Goal: Transaction & Acquisition: Purchase product/service

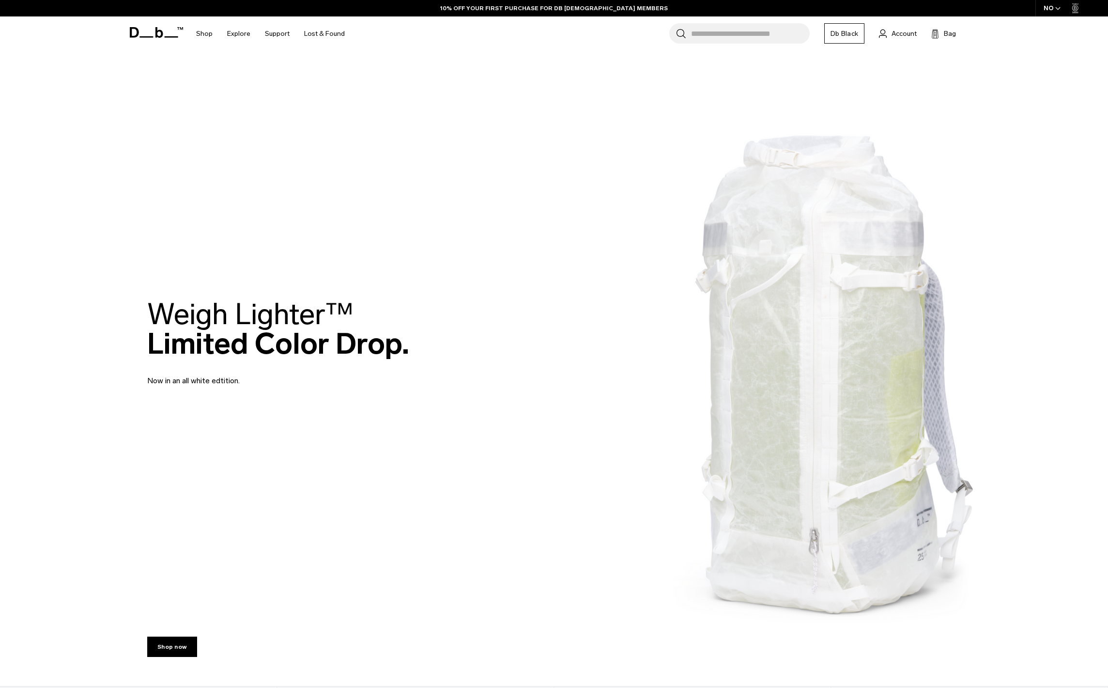
click at [1052, 1] on div "NO" at bounding box center [1052, 8] width 34 height 16
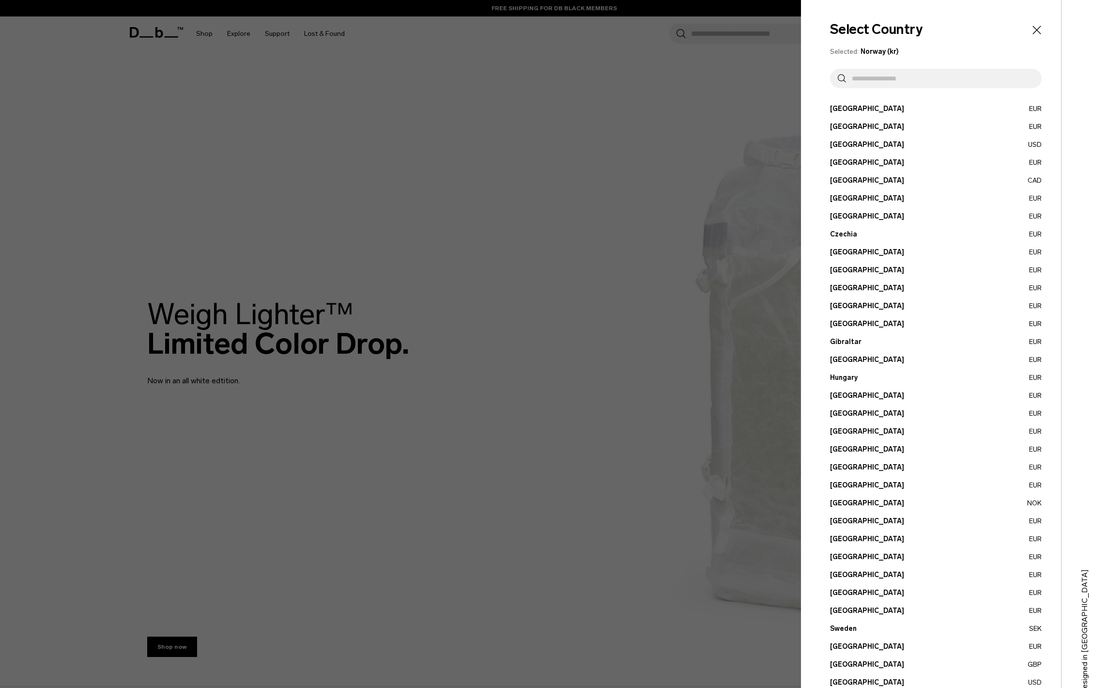
click at [964, 75] on input "text" at bounding box center [940, 78] width 188 height 19
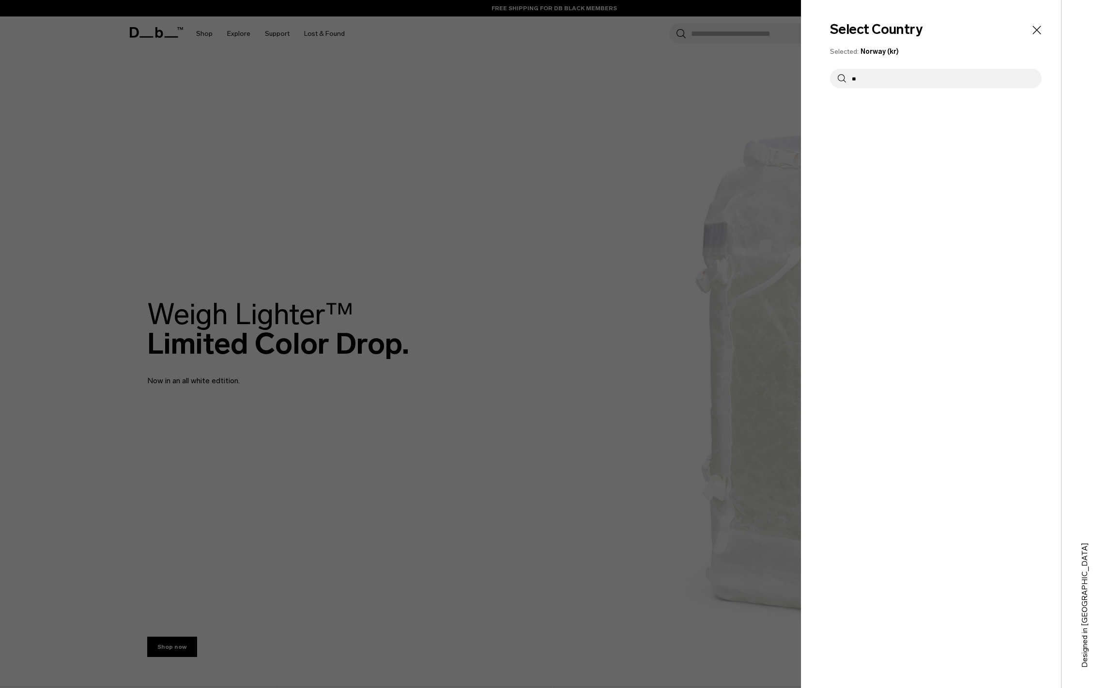
click at [914, 83] on input "**" at bounding box center [940, 78] width 188 height 19
type input "*"
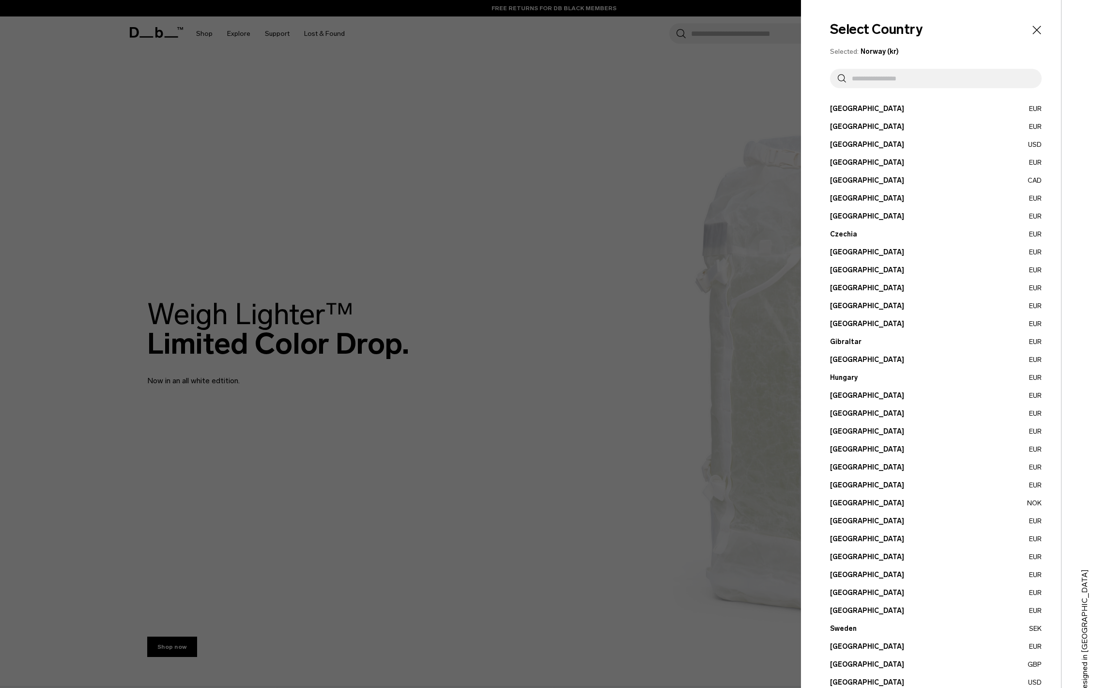
scroll to position [27, 0]
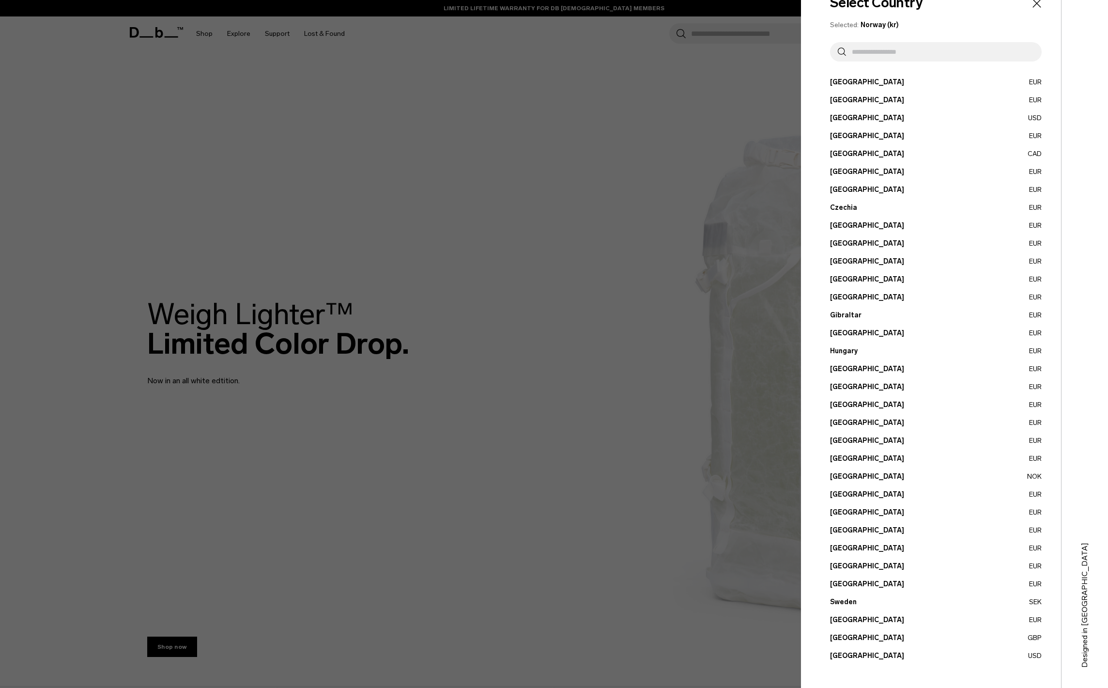
click at [853, 656] on button "[GEOGRAPHIC_DATA] USD" at bounding box center [936, 655] width 212 height 10
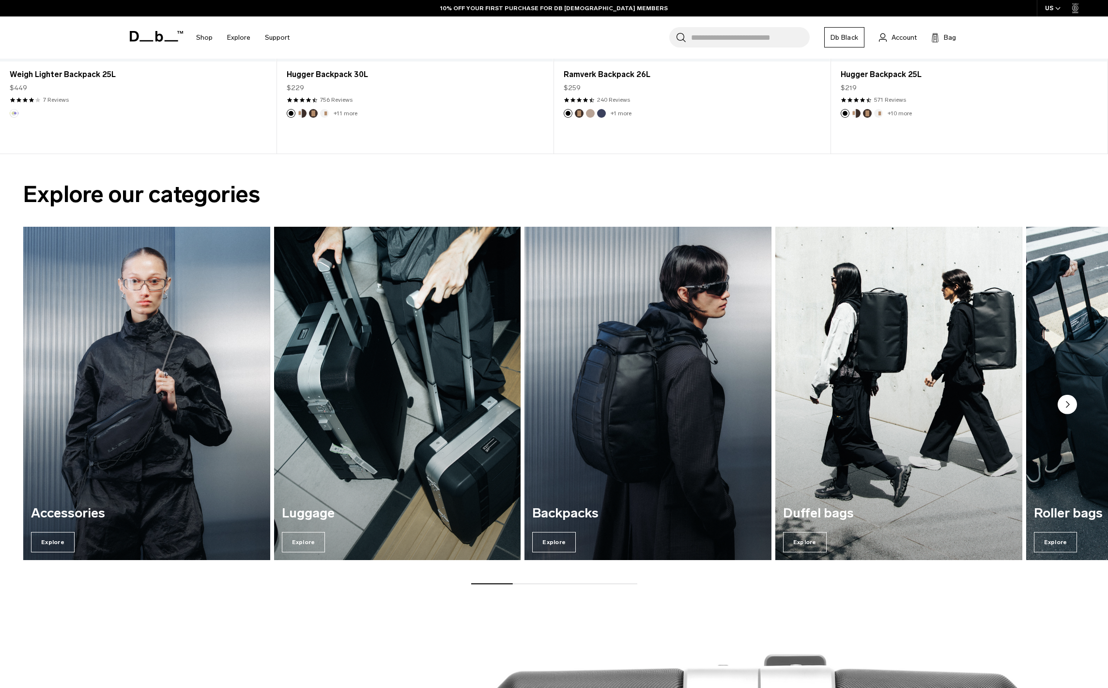
scroll to position [1049, 0]
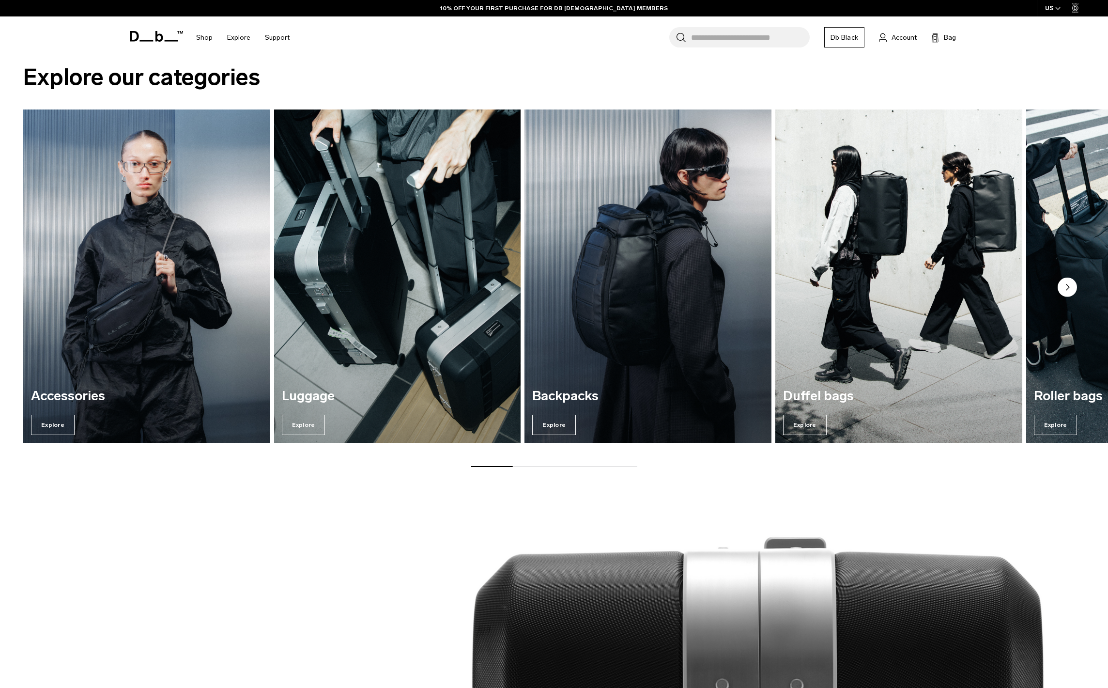
click at [485, 389] on h3 "Luggage" at bounding box center [398, 396] width 232 height 15
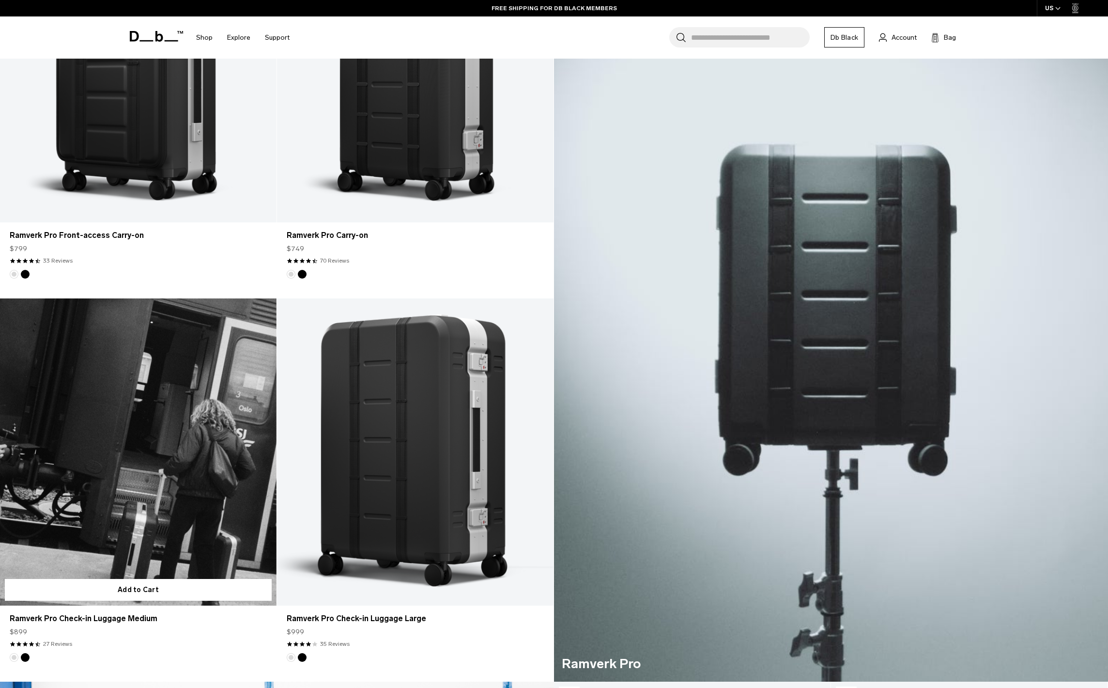
scroll to position [338, 0]
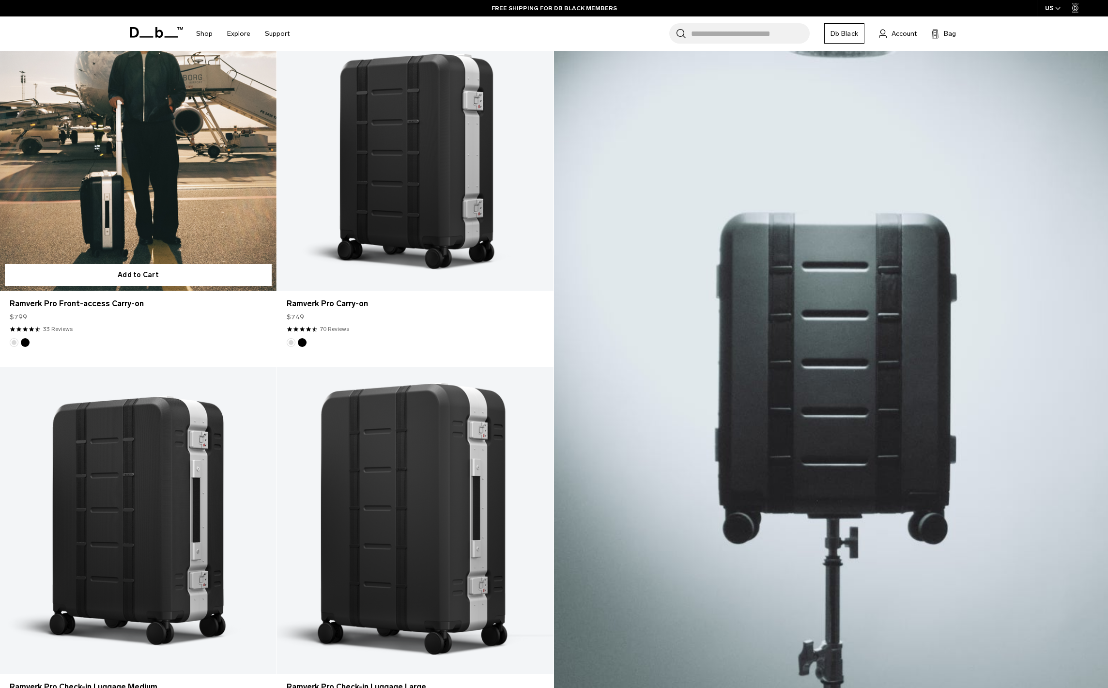
click at [15, 343] on button "Silver" at bounding box center [14, 342] width 9 height 9
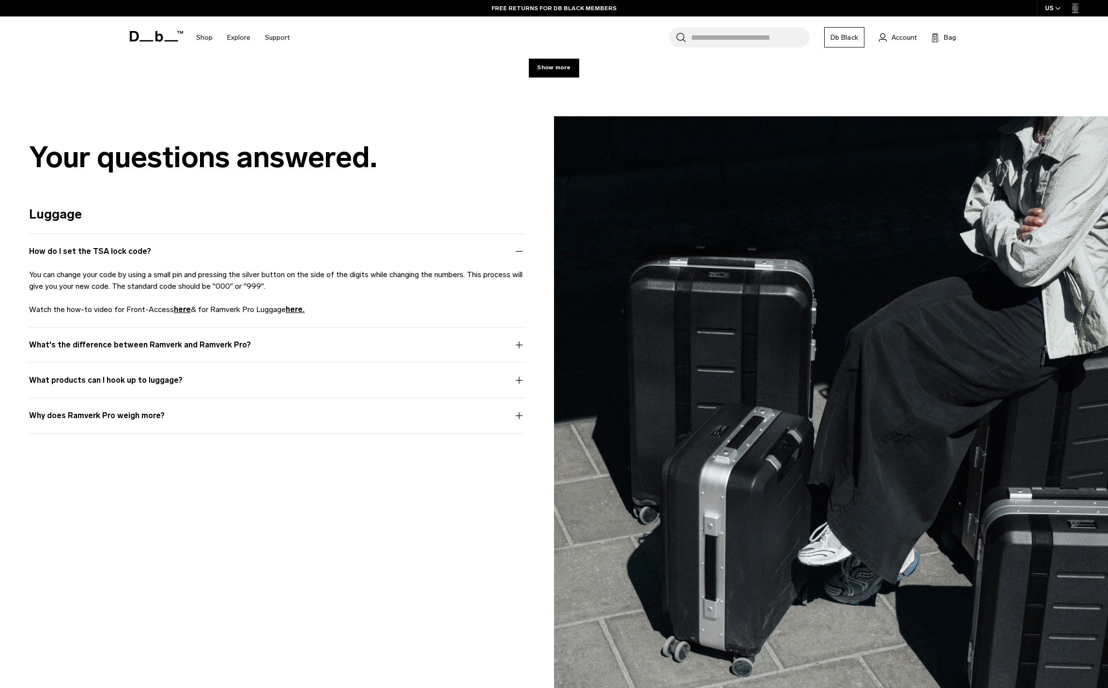
scroll to position [6325, 0]
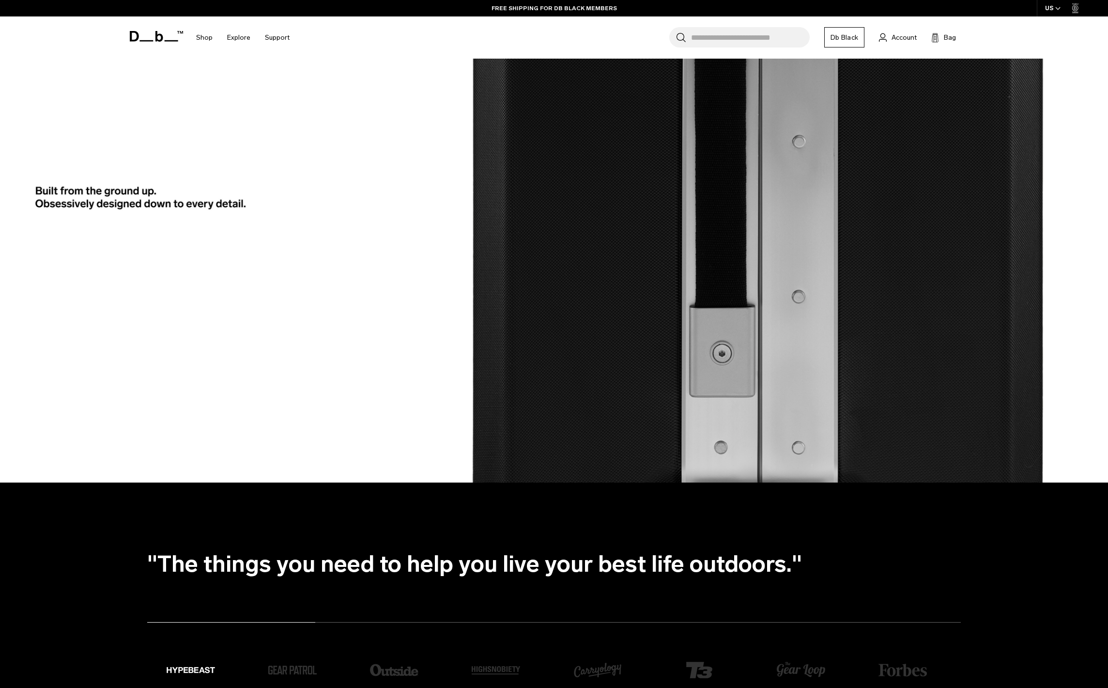
scroll to position [2396, 0]
